Goal: Information Seeking & Learning: Understand process/instructions

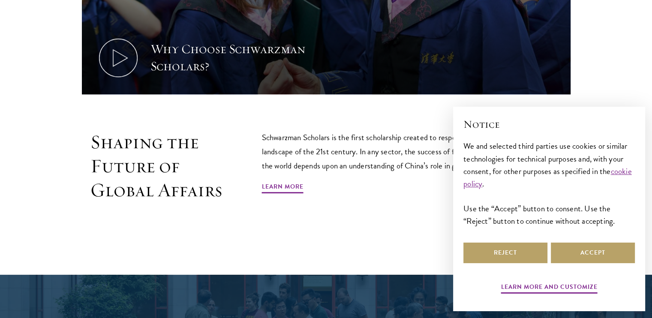
scroll to position [455, 0]
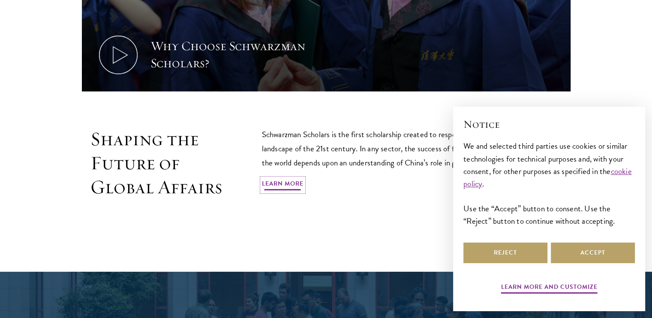
click at [276, 182] on link "Learn More" at bounding box center [283, 184] width 42 height 13
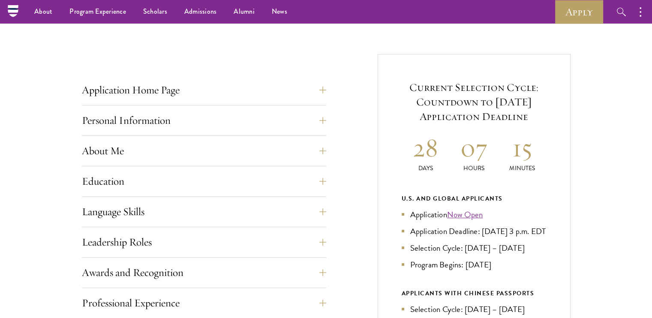
scroll to position [291, 0]
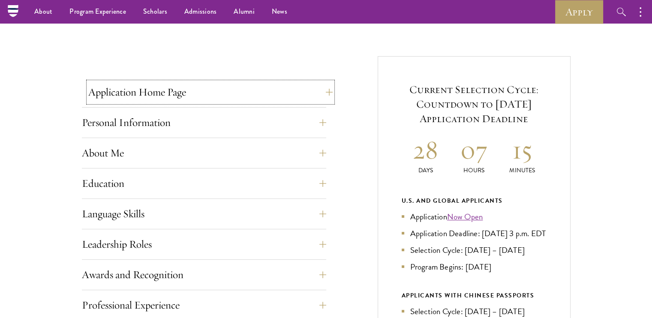
click at [325, 93] on button "Application Home Page" at bounding box center [210, 92] width 244 height 21
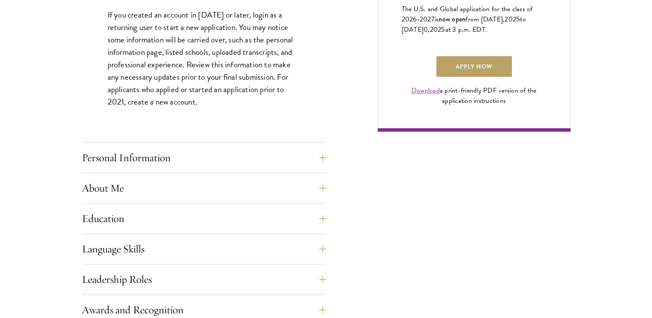
scroll to position [644, 0]
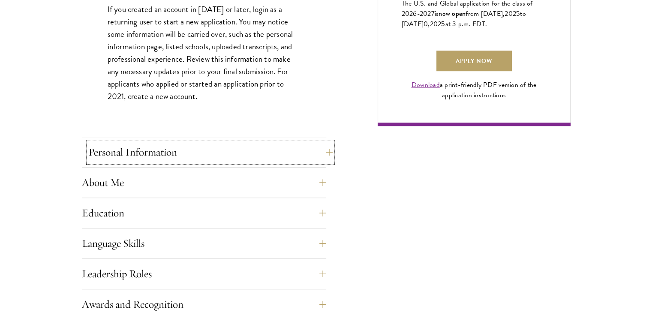
click at [326, 151] on button "Personal Information" at bounding box center [210, 152] width 244 height 21
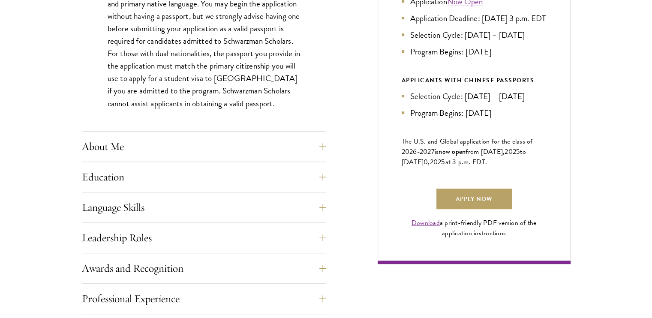
scroll to position [534, 0]
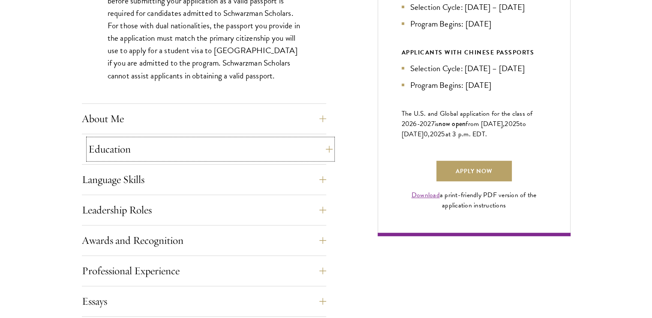
click at [331, 152] on button "Education" at bounding box center [210, 149] width 244 height 21
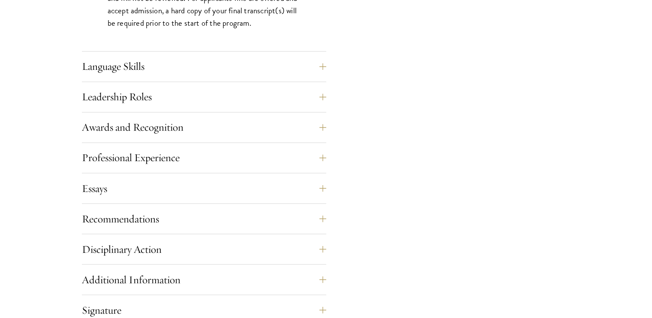
scroll to position [1456, 0]
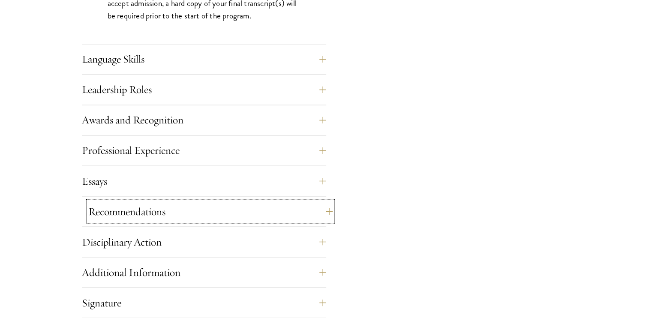
click at [329, 210] on button "Recommendations" at bounding box center [210, 211] width 244 height 21
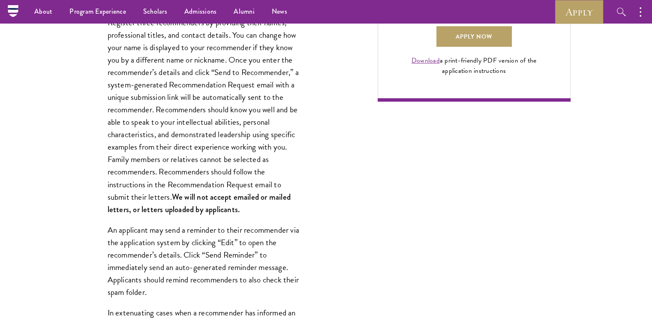
scroll to position [675, 0]
